Goal: Task Accomplishment & Management: Manage account settings

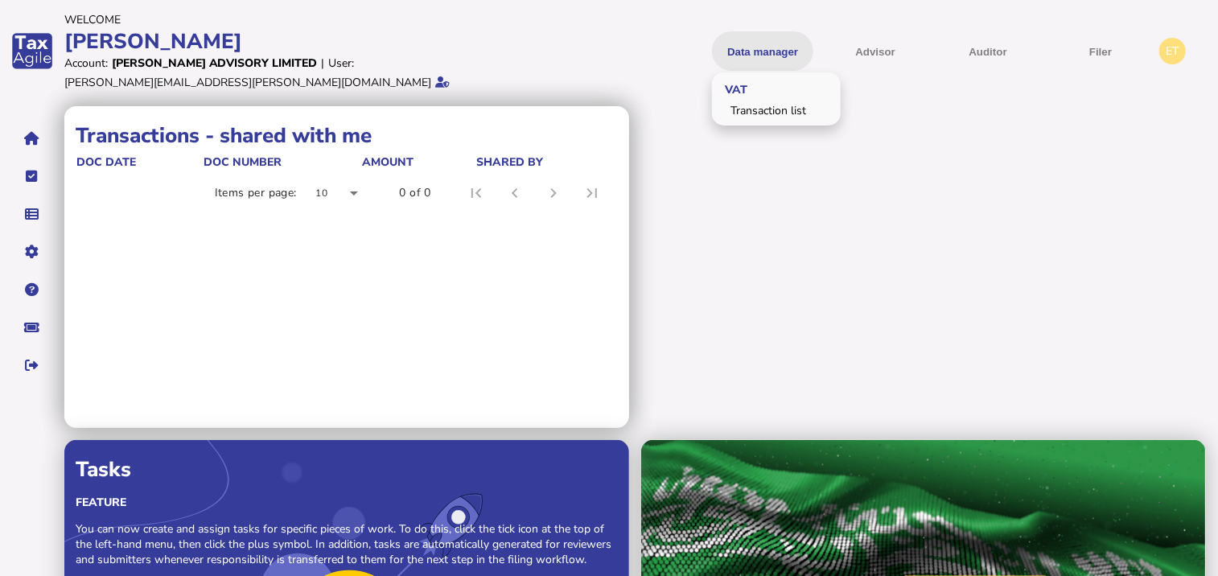
click at [772, 48] on button "Data manager" at bounding box center [762, 50] width 101 height 39
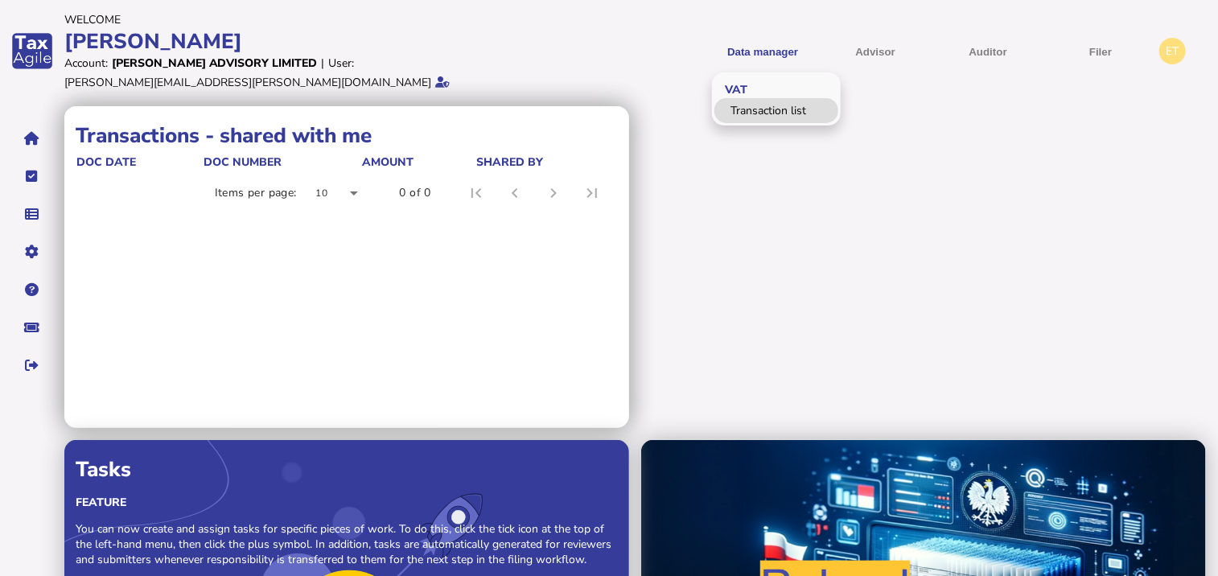
click at [755, 103] on link "Transaction list" at bounding box center [776, 110] width 124 height 25
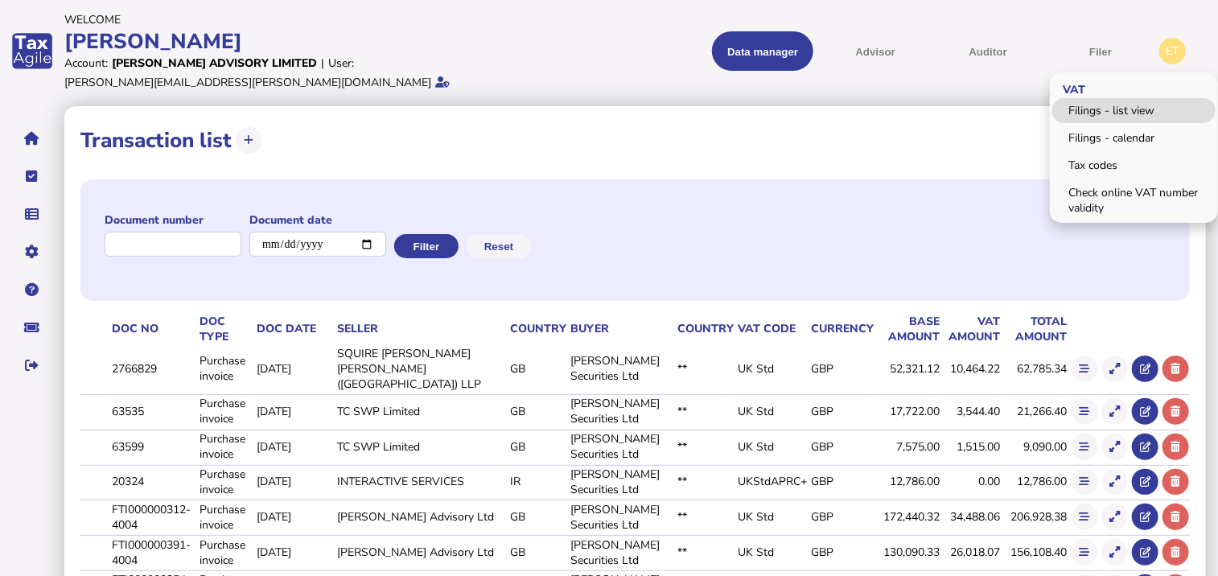
click at [1098, 98] on link "Filings - list view" at bounding box center [1133, 110] width 163 height 25
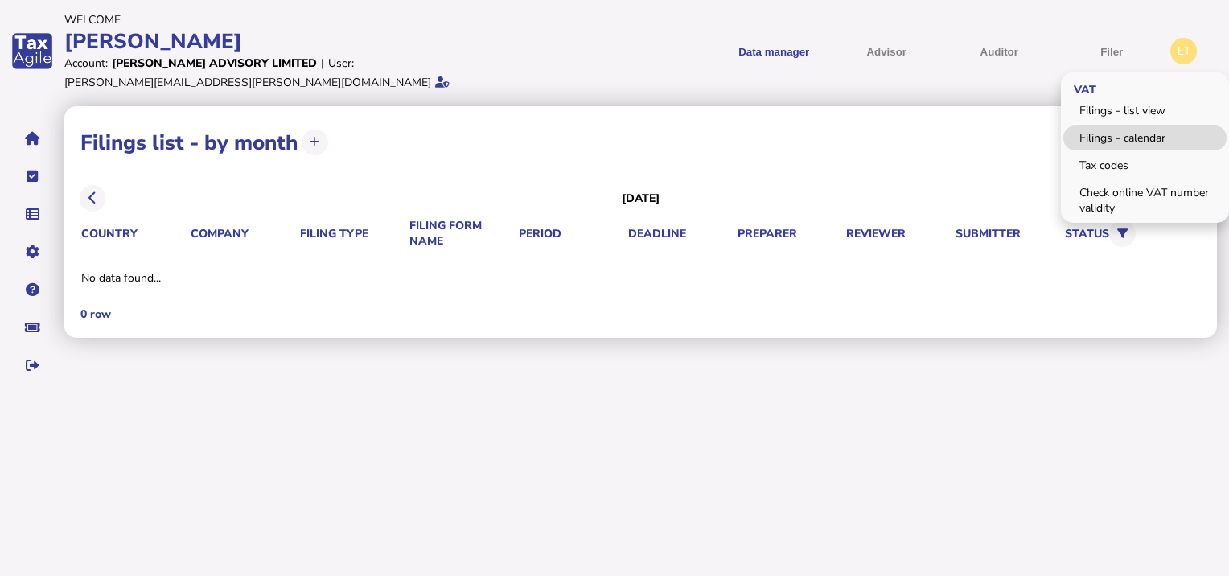
click at [1113, 134] on link "Filings - calendar" at bounding box center [1145, 138] width 163 height 25
click at [1105, 163] on link "Tax codes" at bounding box center [1145, 165] width 163 height 25
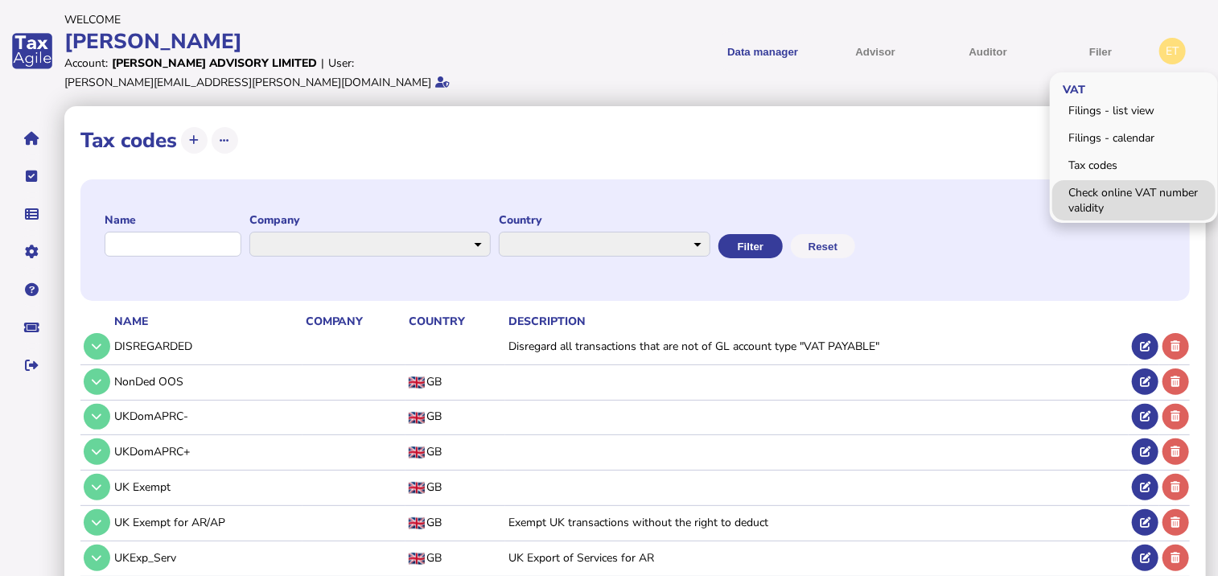
click at [1116, 195] on link "Check online VAT number validity" at bounding box center [1133, 200] width 163 height 40
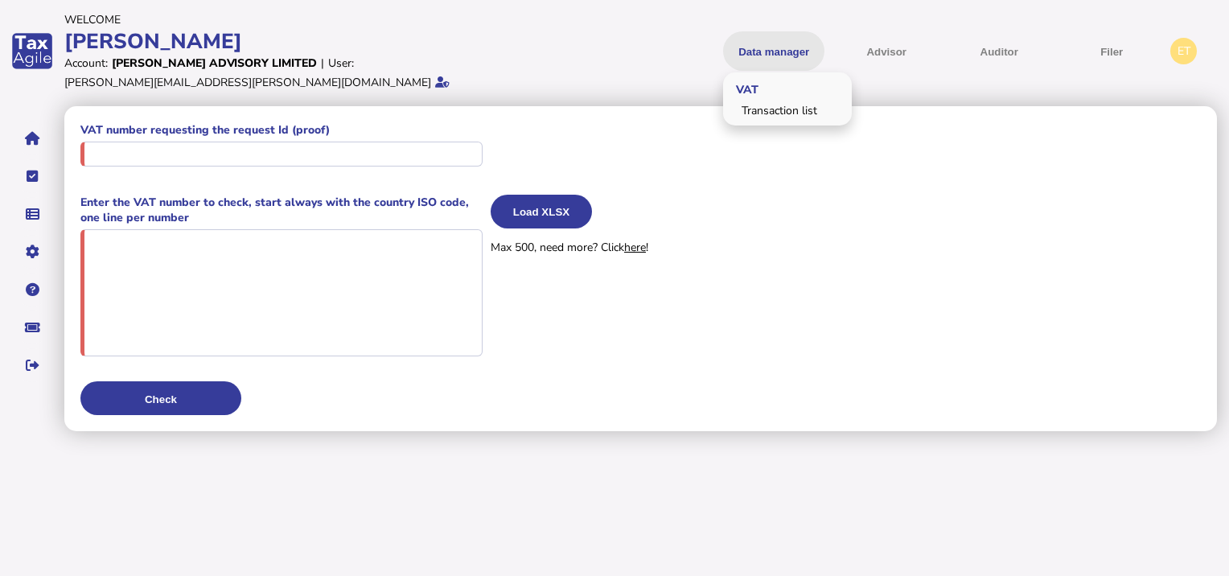
click at [785, 42] on button "Data manager" at bounding box center [773, 50] width 101 height 39
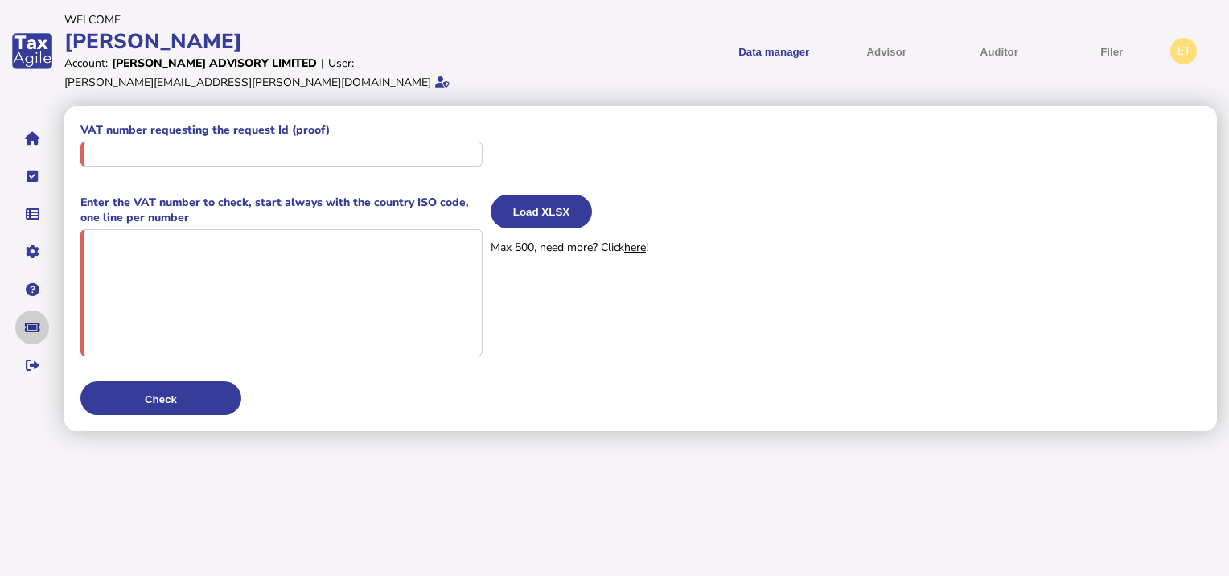
click at [30, 327] on icon "navigate application pages" at bounding box center [32, 327] width 15 height 1
click at [1187, 47] on div "ET" at bounding box center [1184, 51] width 27 height 27
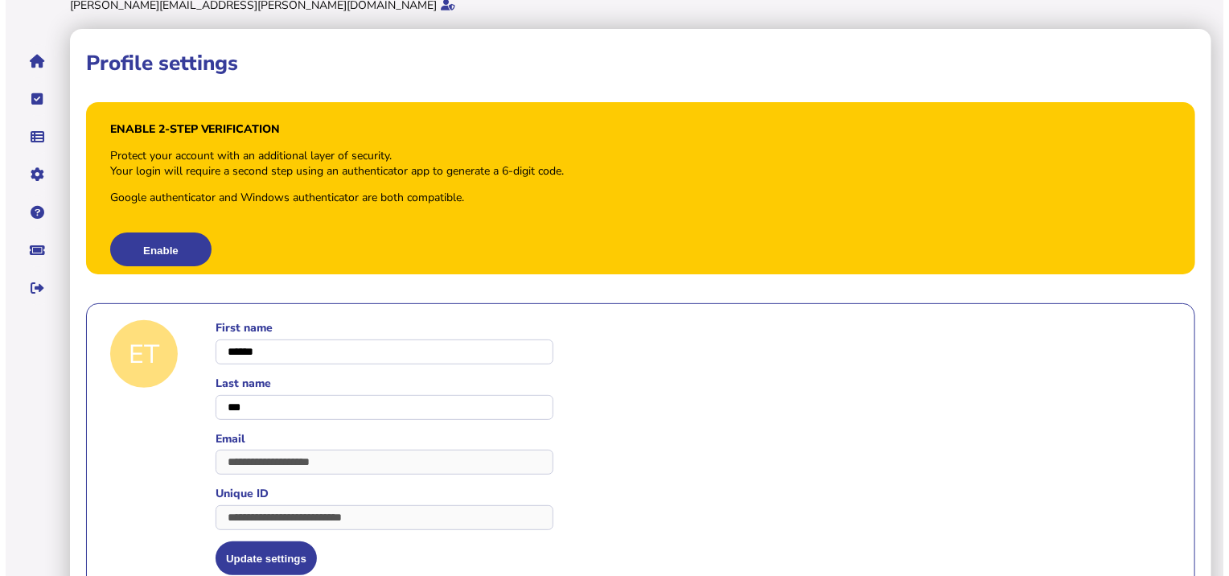
scroll to position [94, 0]
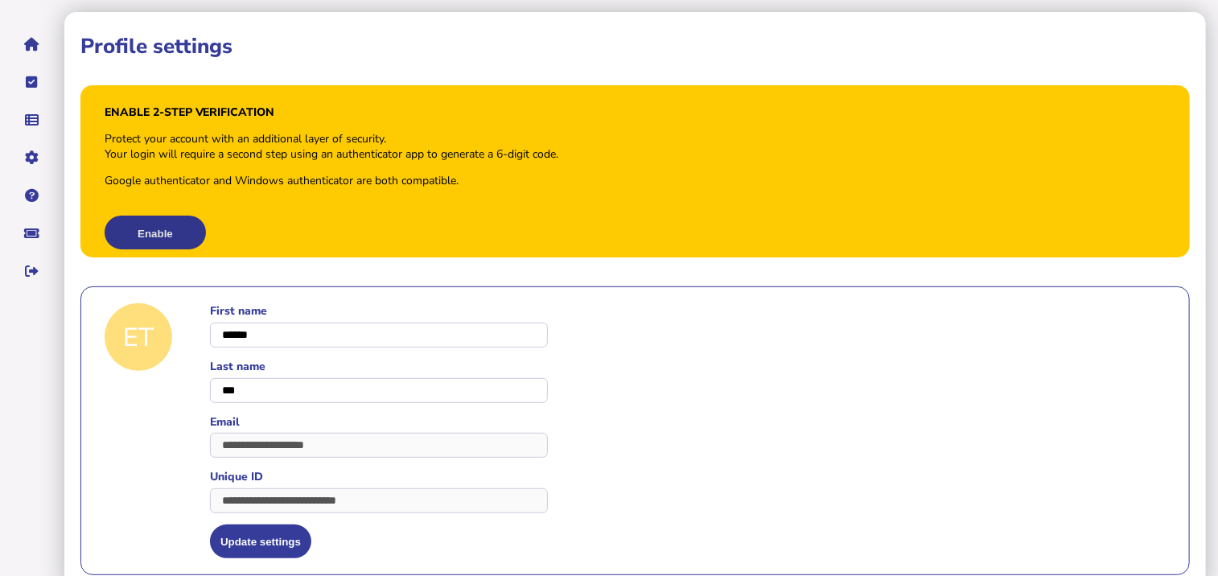
click at [164, 221] on button "Enable" at bounding box center [155, 233] width 101 height 34
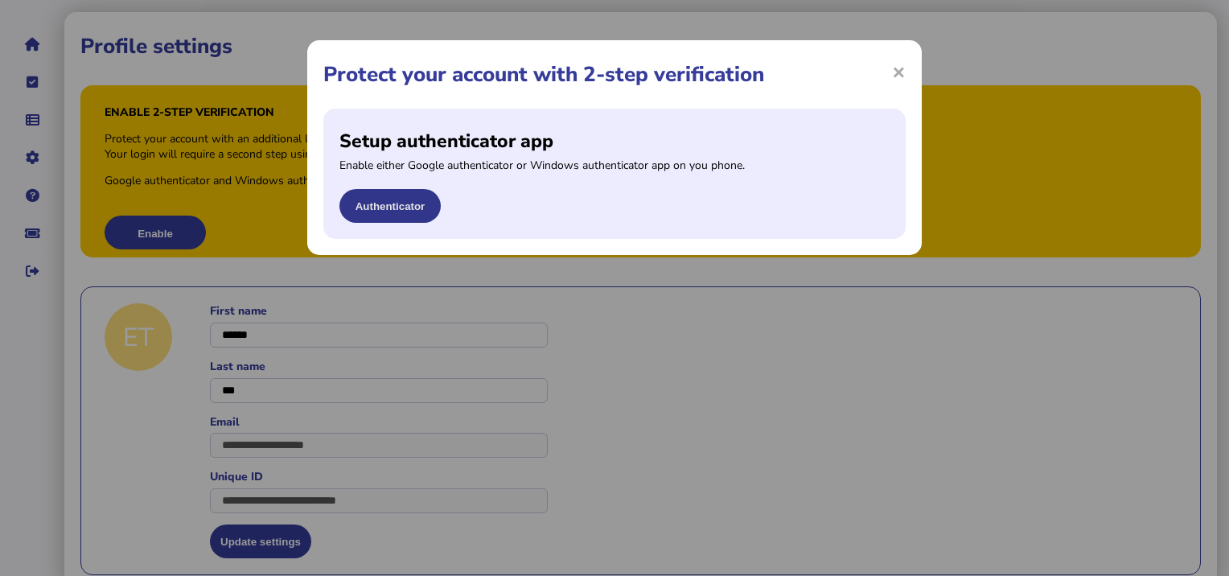
click at [365, 216] on button "Authenticator" at bounding box center [389, 206] width 101 height 34
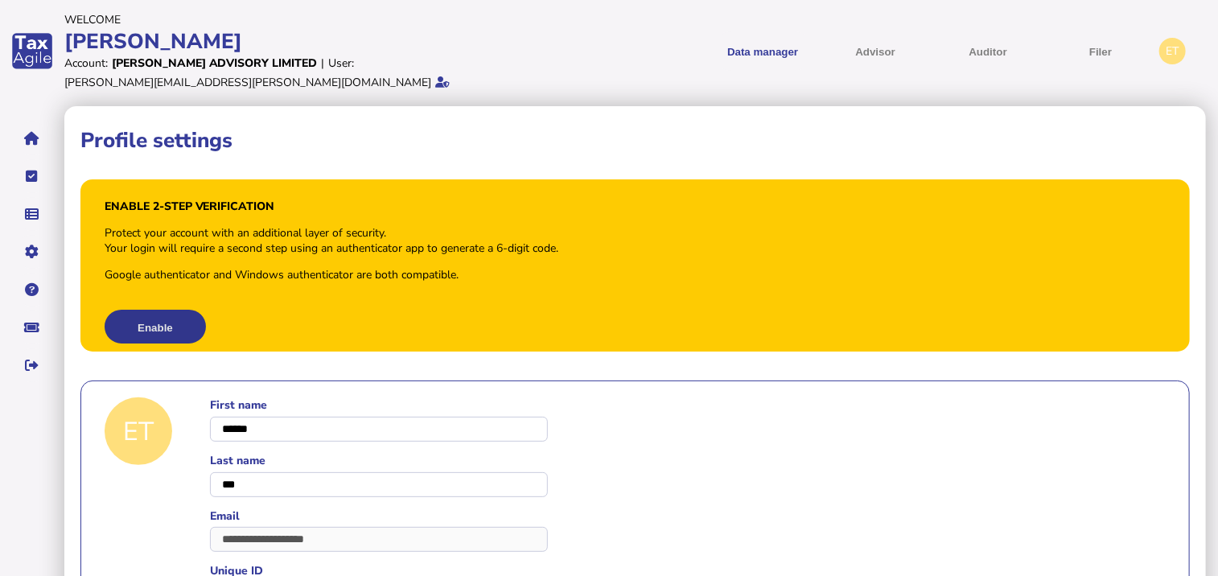
click at [163, 310] on button "Enable" at bounding box center [155, 327] width 101 height 34
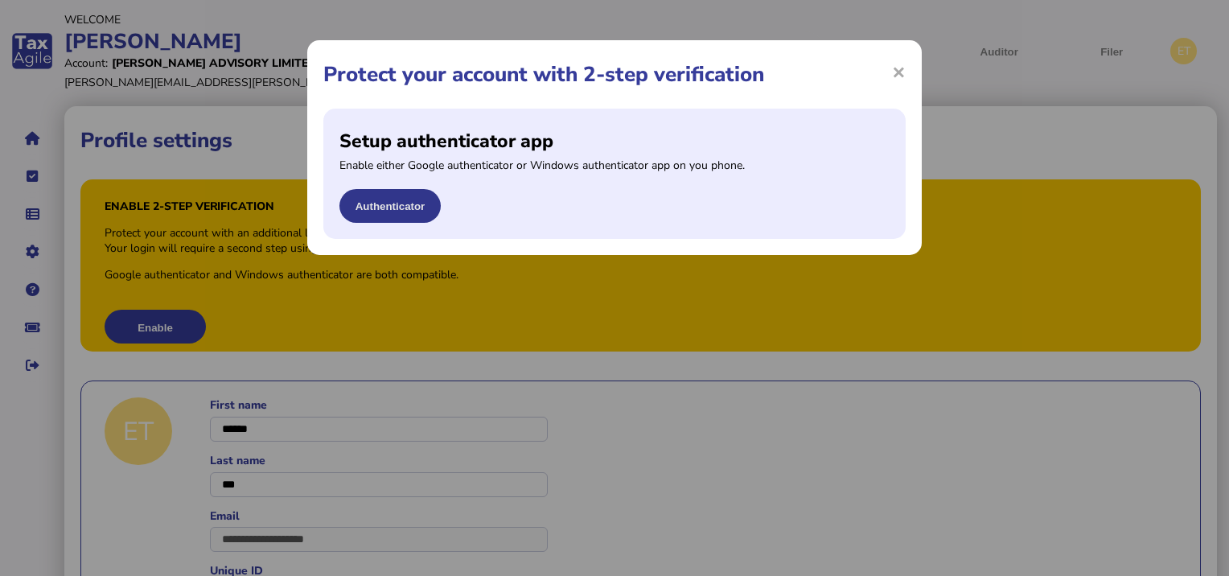
click at [374, 202] on button "Authenticator" at bounding box center [389, 206] width 101 height 34
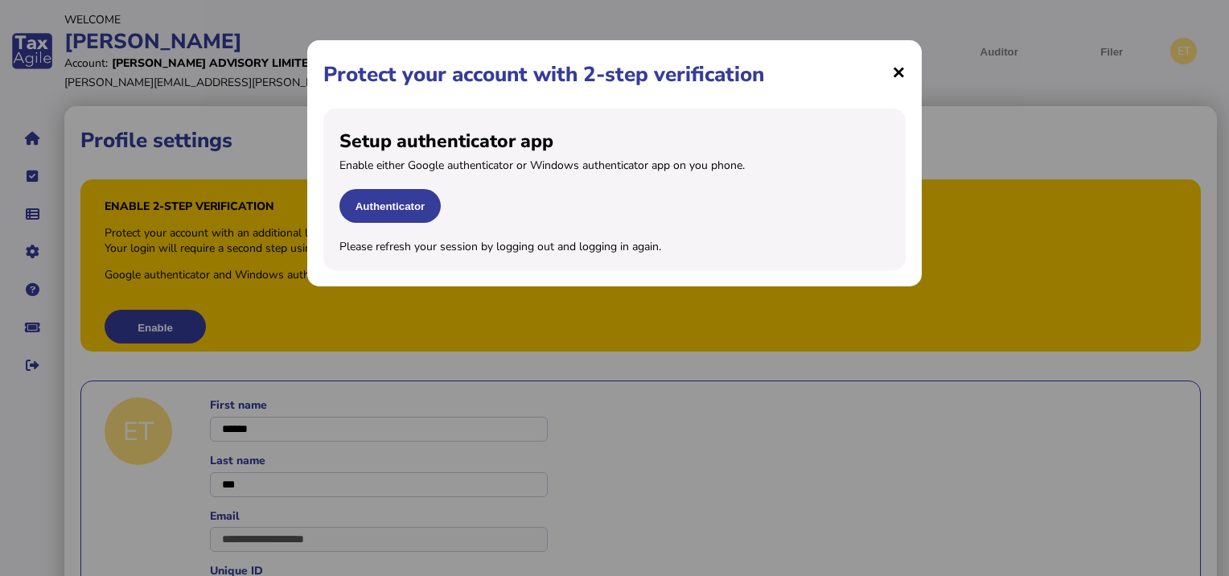
click at [895, 73] on span "×" at bounding box center [899, 71] width 14 height 31
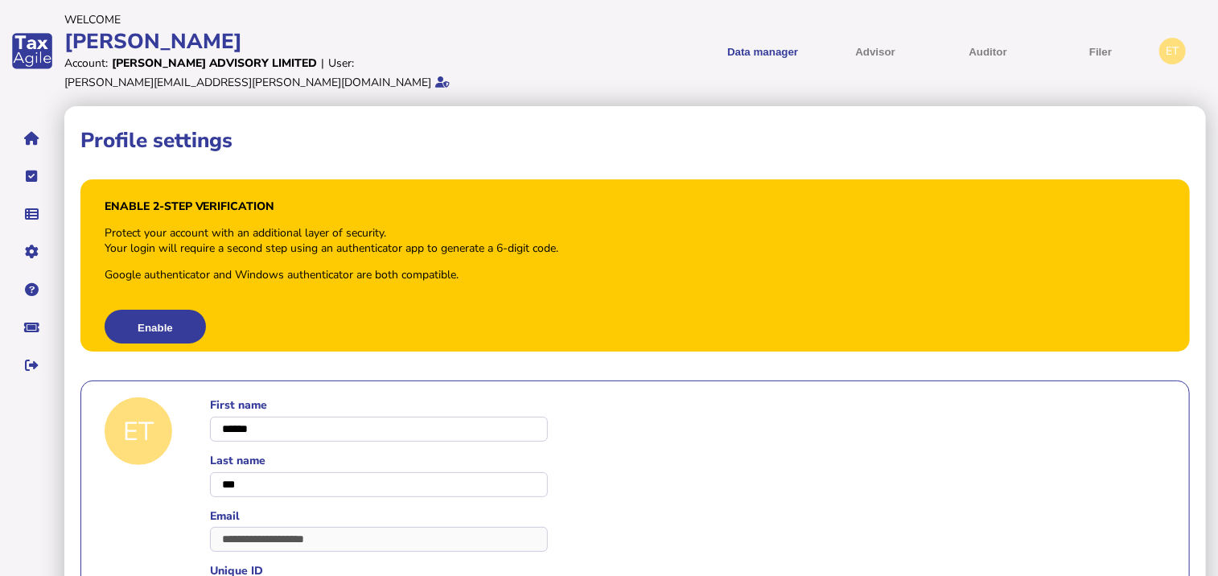
click at [1171, 38] on div "ET" at bounding box center [1172, 51] width 27 height 27
click at [1174, 45] on div "ET" at bounding box center [1172, 51] width 27 height 27
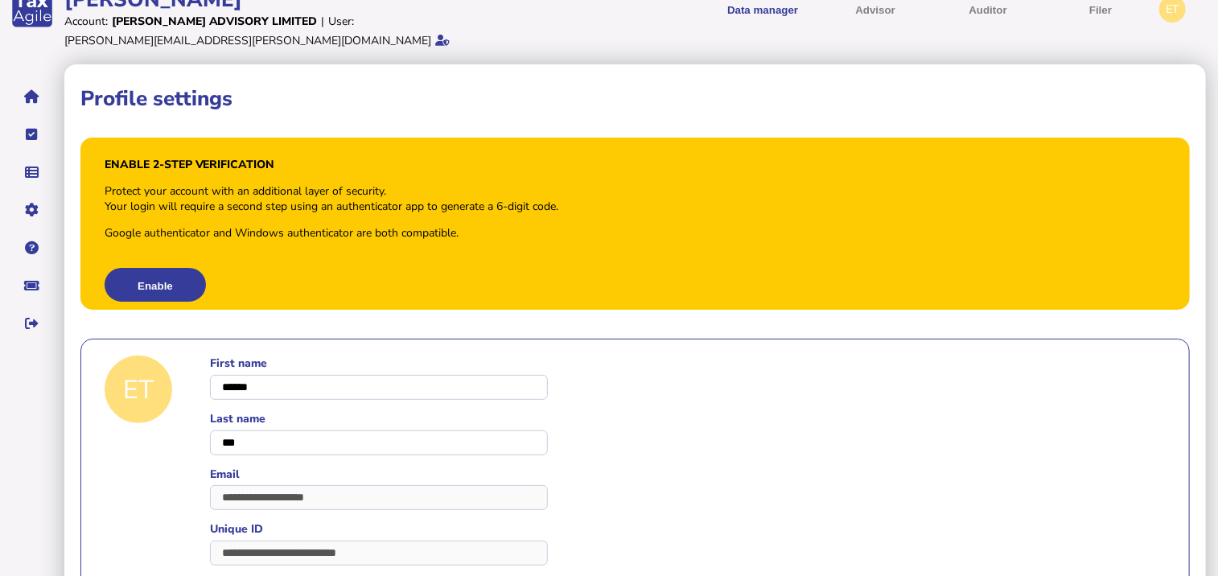
scroll to position [14, 0]
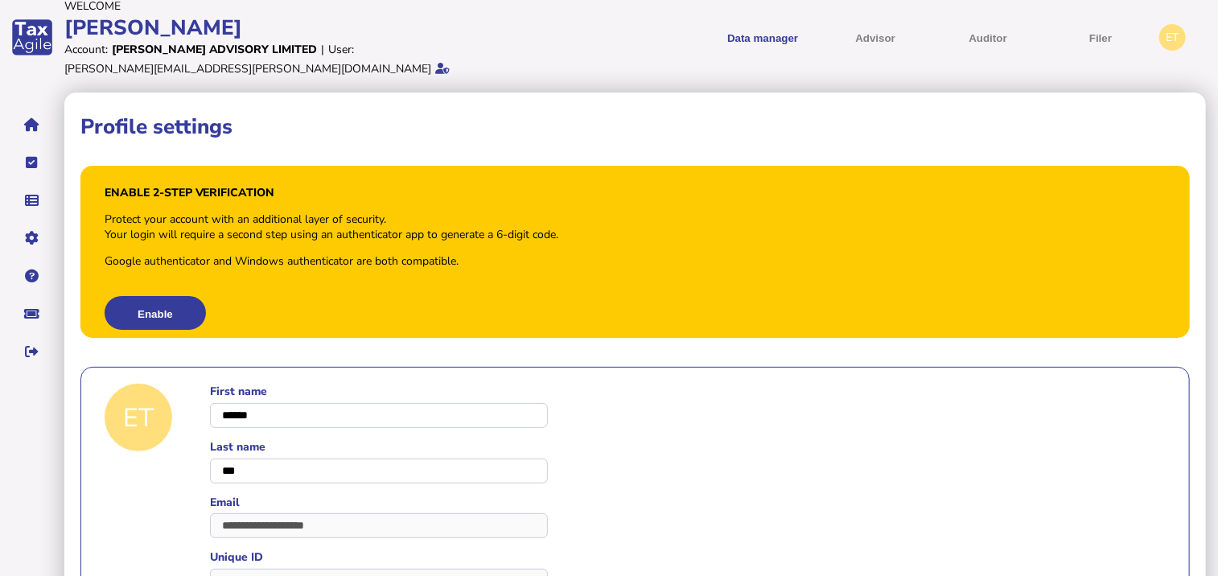
click at [1174, 30] on div "ET" at bounding box center [1172, 37] width 27 height 27
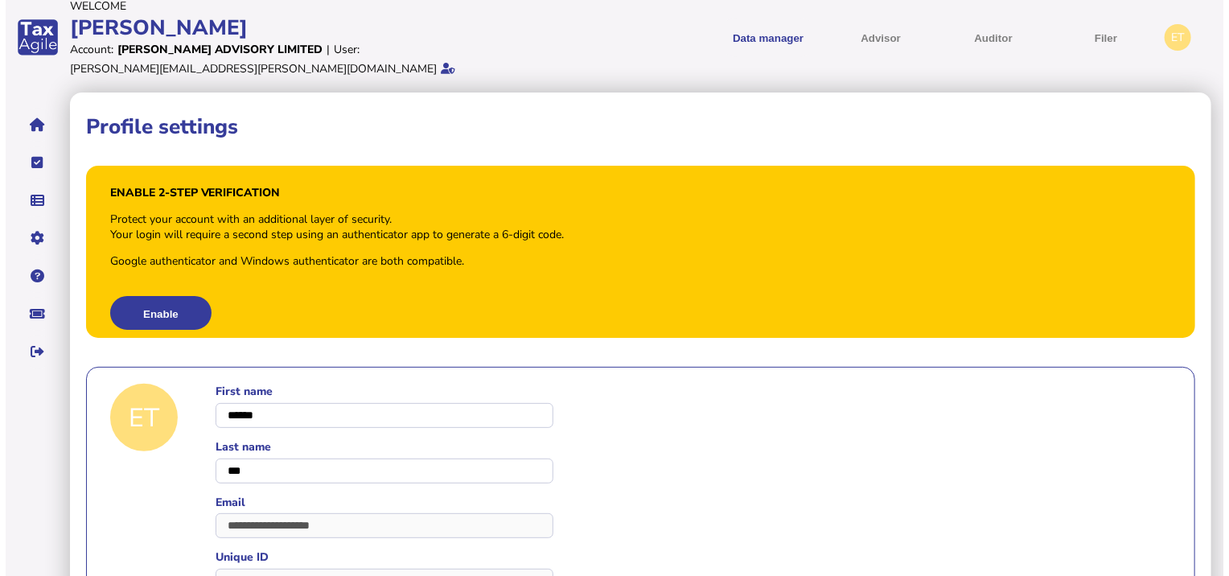
scroll to position [0, 0]
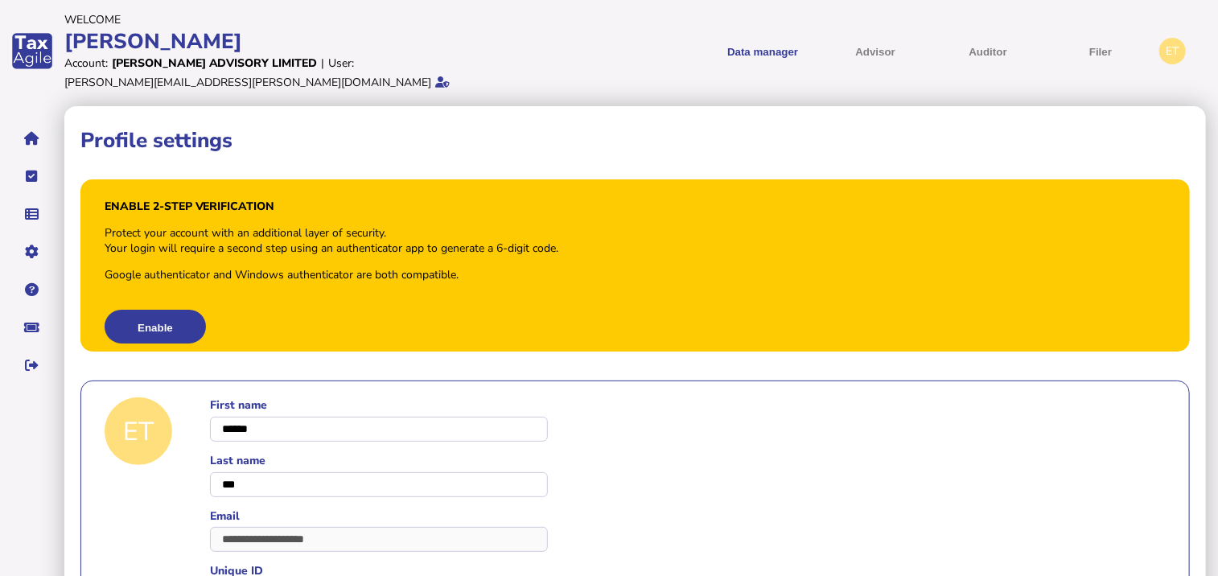
click at [1174, 38] on div "ET" at bounding box center [1172, 51] width 27 height 27
click at [1175, 46] on div "ET" at bounding box center [1172, 51] width 27 height 27
click at [41, 348] on button "navigate application pages" at bounding box center [32, 365] width 34 height 34
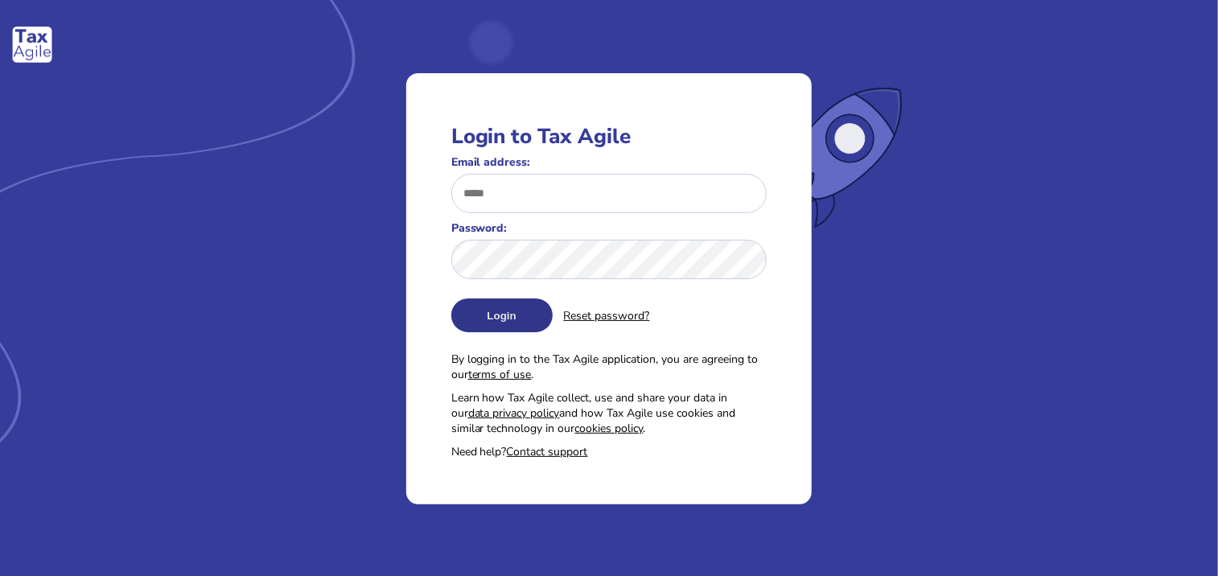
type input "**********"
click at [469, 311] on button "Login" at bounding box center [501, 315] width 101 height 34
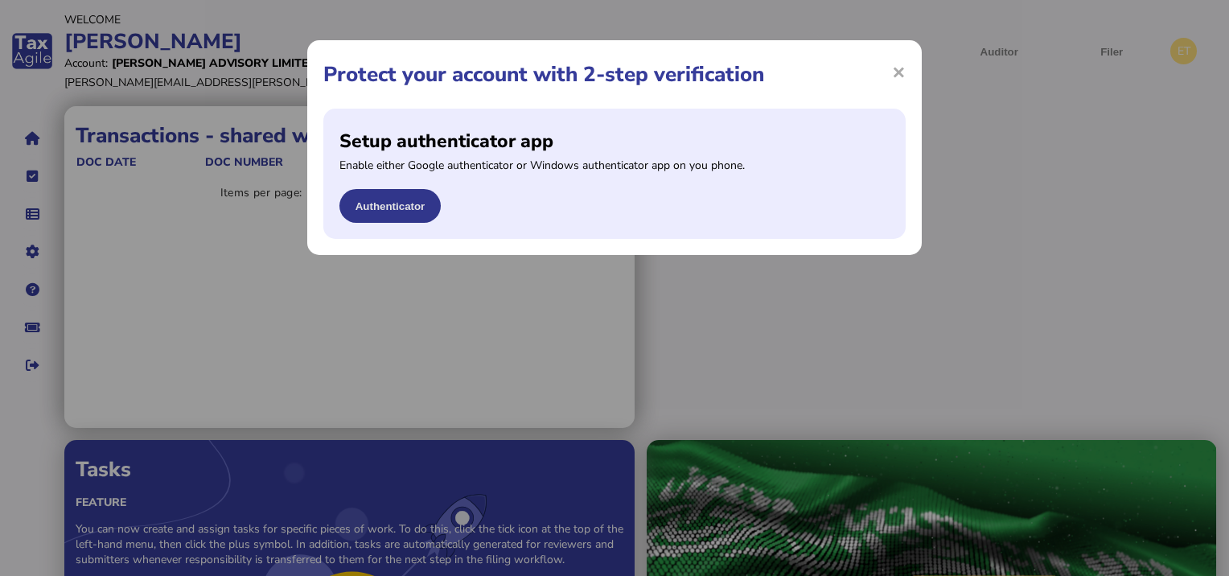
click at [418, 198] on button "Authenticator" at bounding box center [389, 206] width 101 height 34
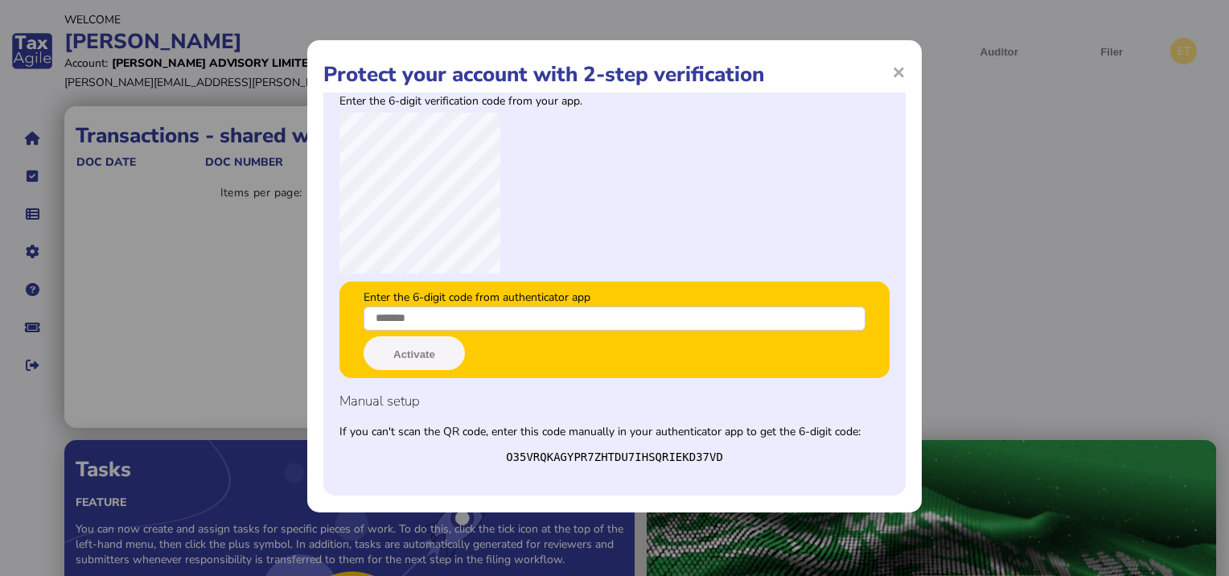
scroll to position [32, 0]
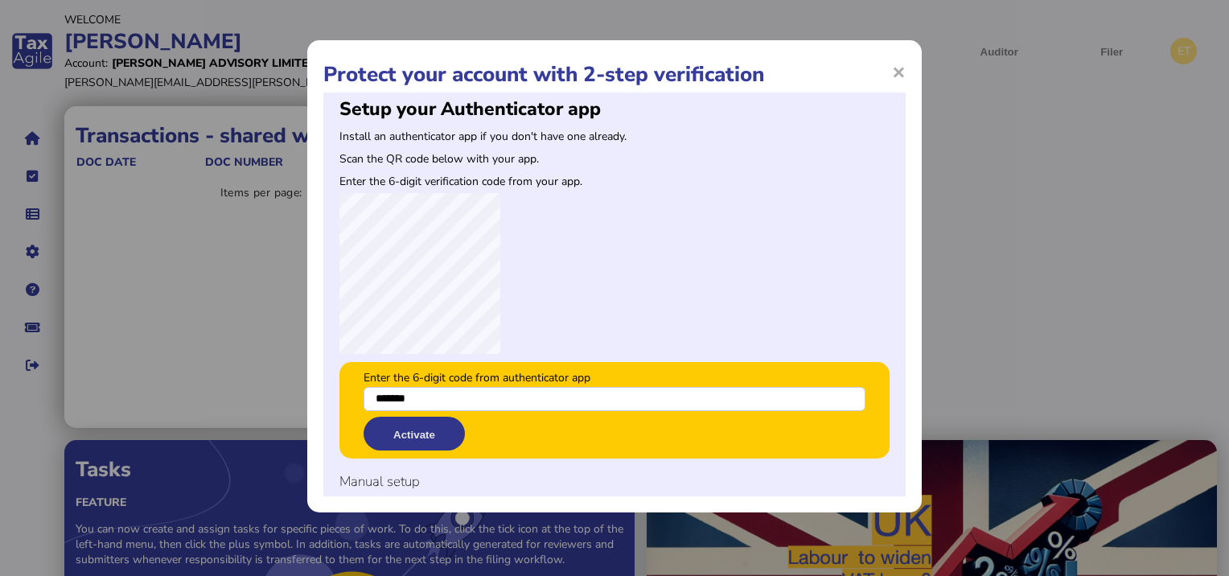
click at [397, 440] on button "Activate" at bounding box center [414, 434] width 101 height 34
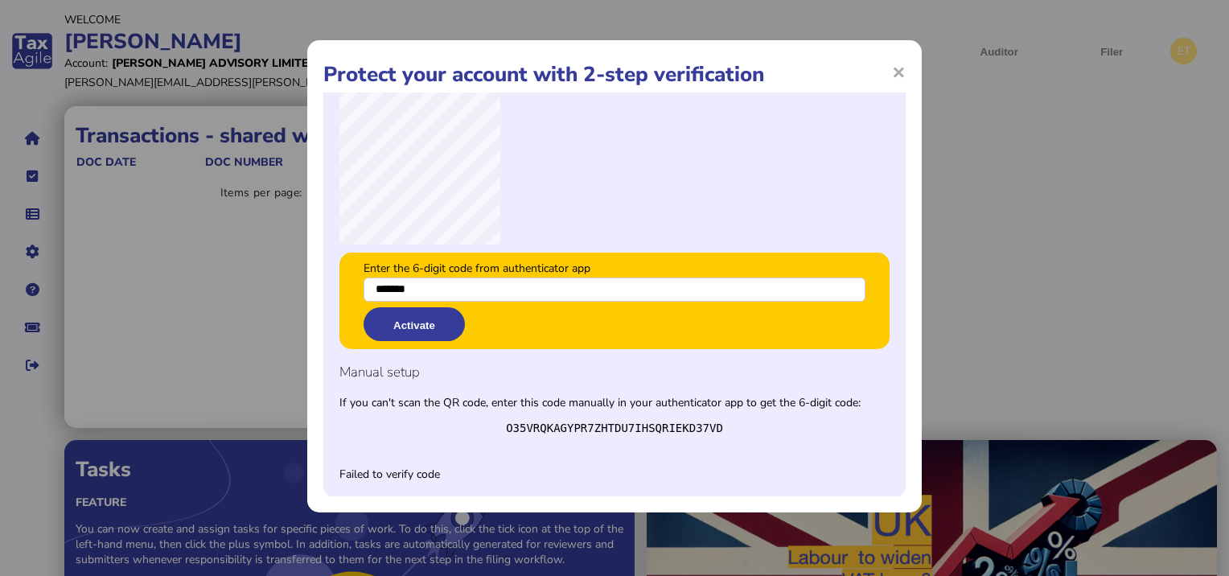
scroll to position [144, 0]
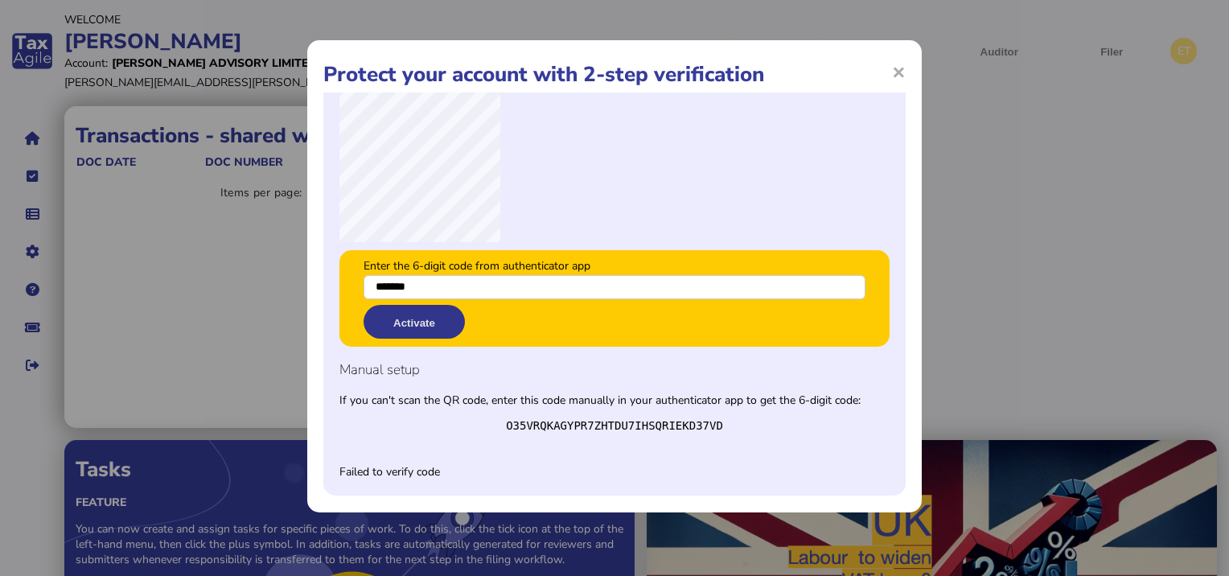
click at [396, 320] on button "Activate" at bounding box center [414, 322] width 101 height 34
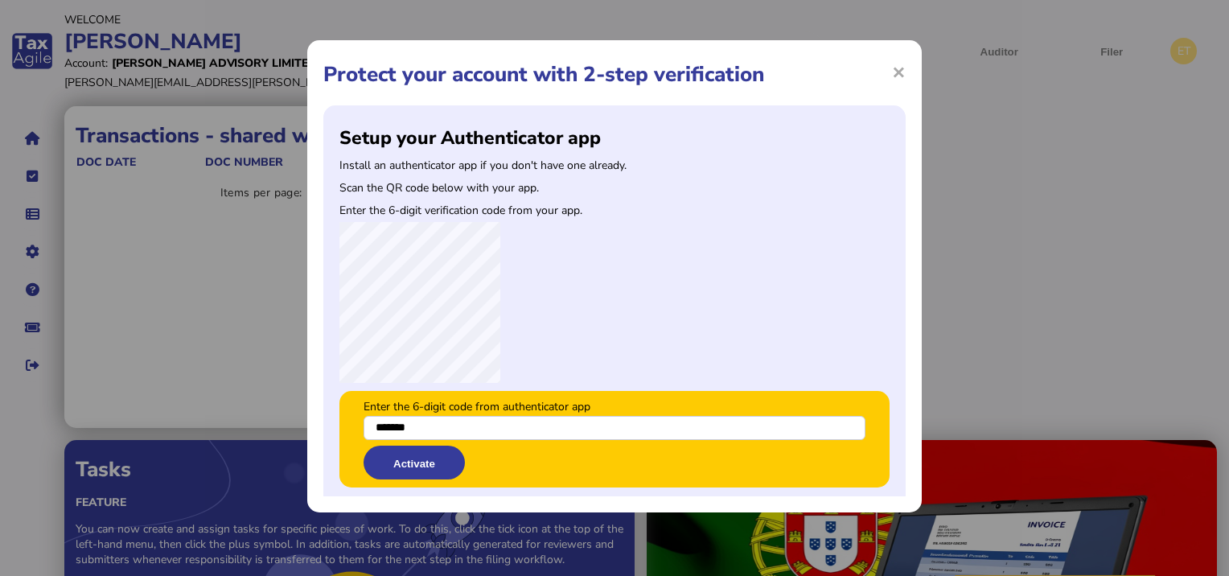
scroll to position [0, 0]
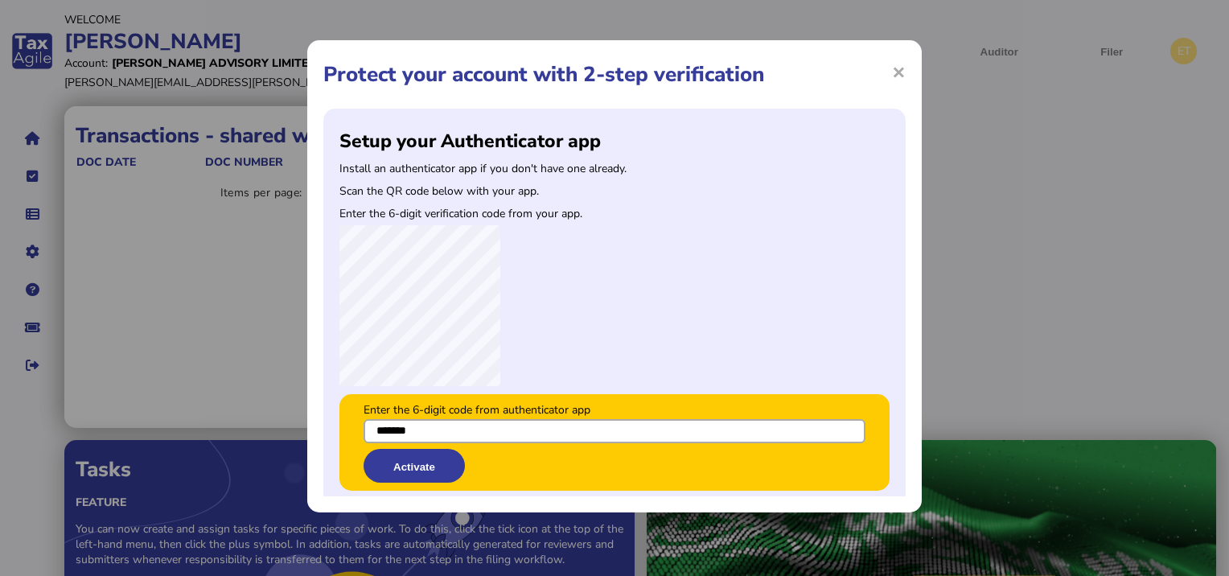
drag, startPoint x: 482, startPoint y: 429, endPoint x: 358, endPoint y: 444, distance: 124.8
click at [359, 444] on div "Enter the 6-digit code from authenticator app ******* Activate" at bounding box center [614, 442] width 550 height 97
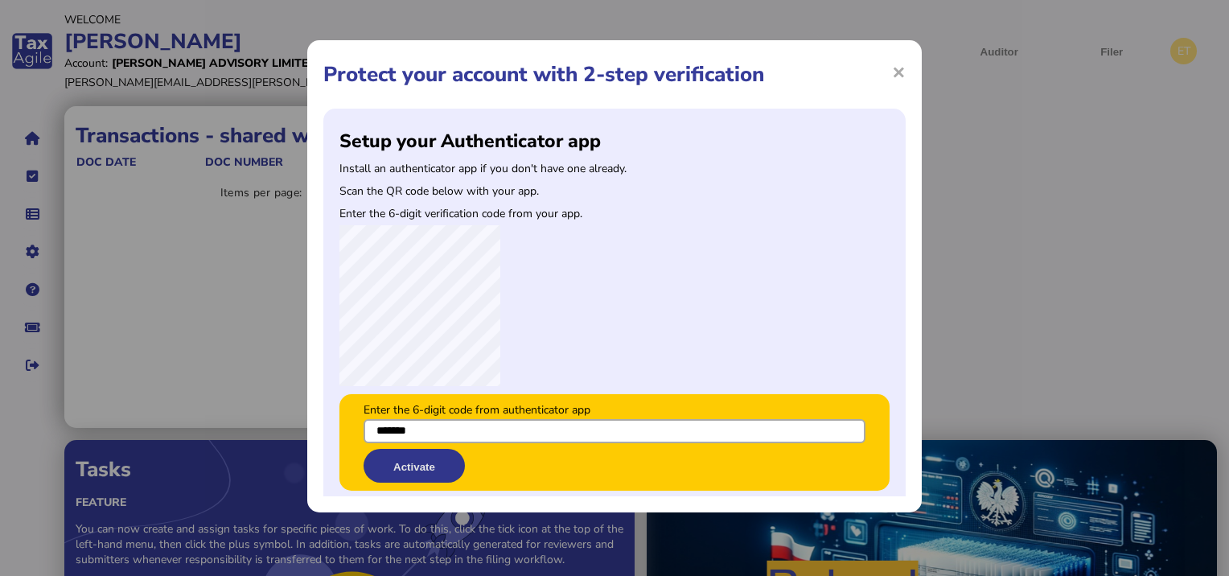
type input "*******"
click at [396, 460] on button "Activate" at bounding box center [414, 466] width 101 height 34
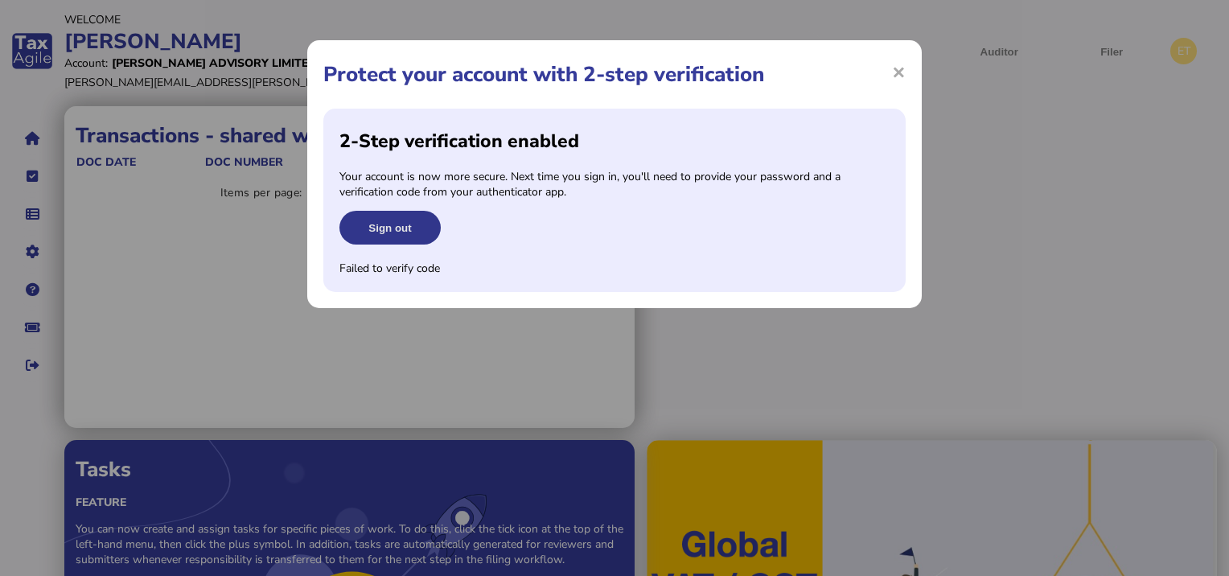
click at [413, 224] on button "Sign out" at bounding box center [389, 228] width 101 height 34
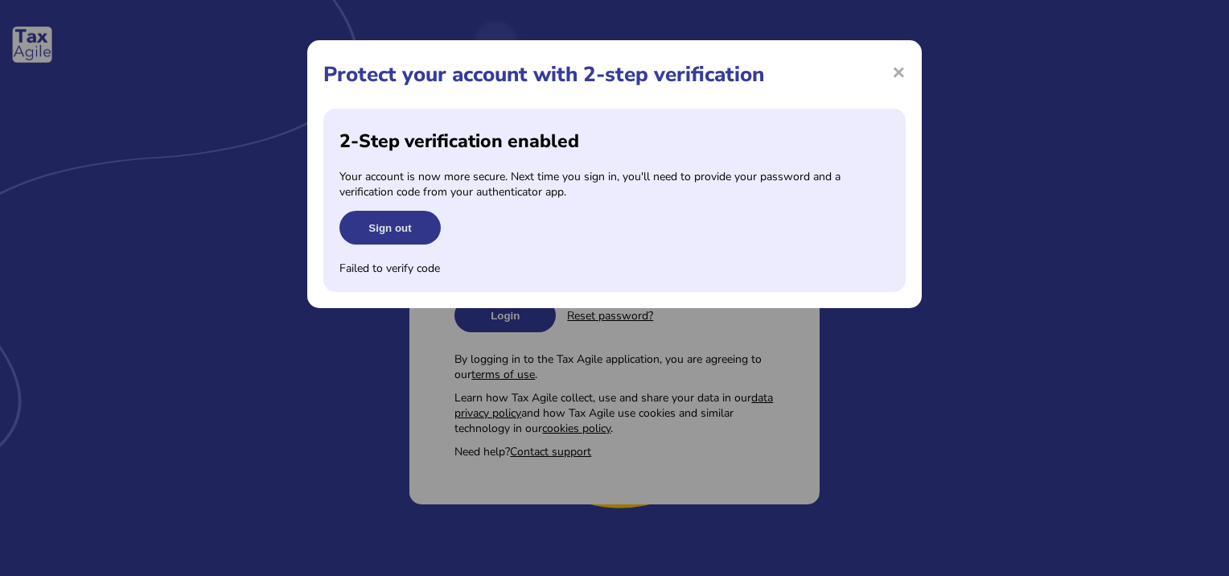
type input "**********"
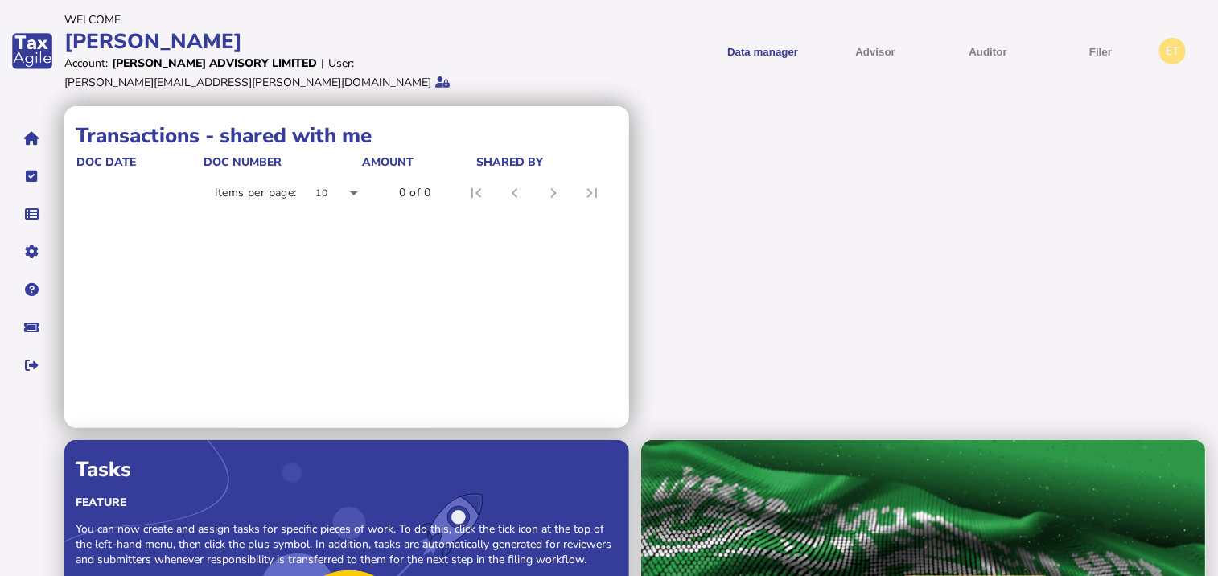
click at [940, 109] on div "Transactions - shared by me doc date doc number Amount shared with [DATE] 00000…" at bounding box center [641, 440] width 1154 height 668
click at [27, 327] on icon "navigate application pages" at bounding box center [32, 327] width 15 height 1
